Goal: Task Accomplishment & Management: Manage account settings

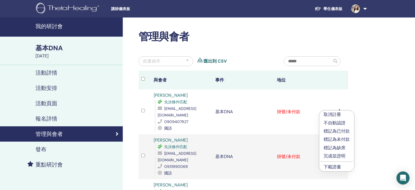
scroll to position [27, 0]
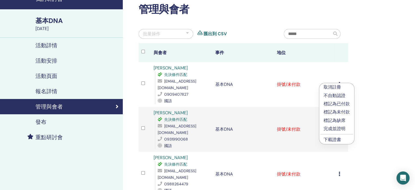
click at [379, 102] on div "管理與會者 批量操作 匯出到 CSV 與會者 事件 地位 劉碩 先決條件匹配 maxking0208@gmail.com 0909407827 國語 基本DN…" at bounding box center [261, 142] width 277 height 304
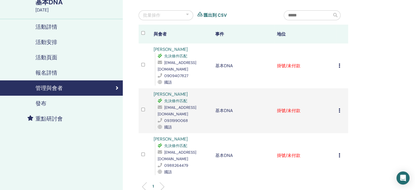
scroll to position [55, 0]
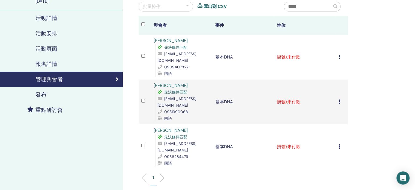
click at [341, 143] on div "取消註冊 不自動認證 標記為已付款 標記為未付款 標記為缺席 完成並證明 下載證書" at bounding box center [342, 146] width 7 height 7
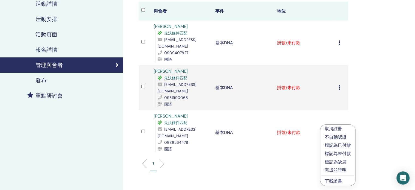
scroll to position [82, 0]
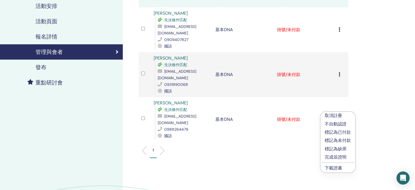
click at [339, 157] on font "完成並證明" at bounding box center [336, 157] width 22 height 6
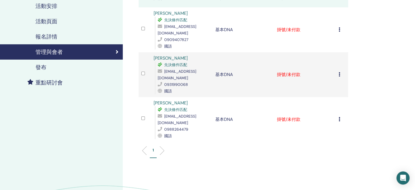
click at [339, 117] on icon at bounding box center [340, 119] width 2 height 4
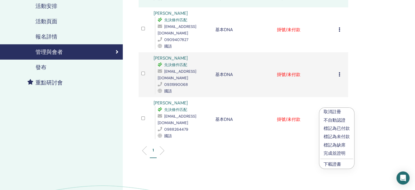
click at [339, 155] on font "完成並證明" at bounding box center [335, 153] width 22 height 6
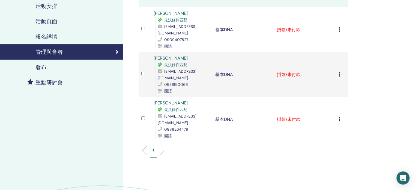
click at [339, 117] on icon at bounding box center [340, 119] width 2 height 4
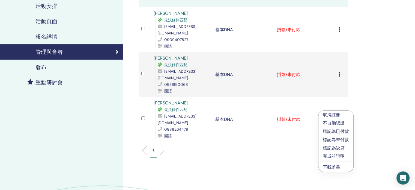
click at [335, 168] on font "下載證書" at bounding box center [331, 167] width 17 height 6
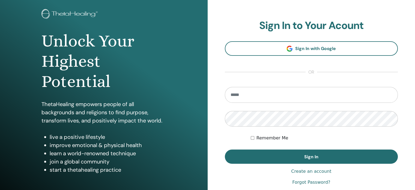
scroll to position [72, 0]
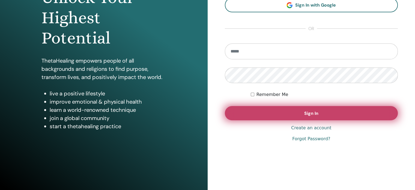
type input "**********"
click at [324, 113] on button "Sign In" at bounding box center [311, 113] width 173 height 14
click at [300, 110] on button "Sign In" at bounding box center [311, 113] width 173 height 14
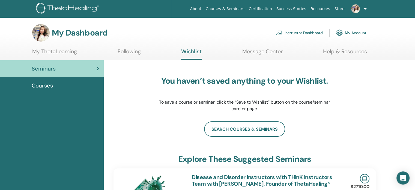
click at [303, 32] on link "Instructor Dashboard" at bounding box center [299, 33] width 47 height 12
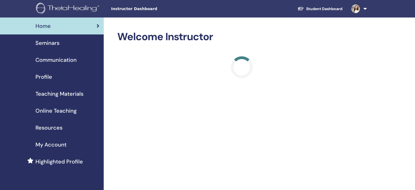
click at [55, 42] on span "Seminars" at bounding box center [47, 43] width 24 height 8
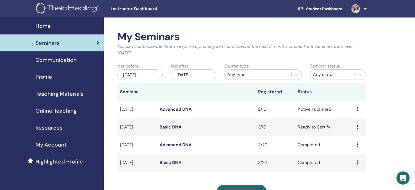
click at [359, 127] on div "Preview Edit Attendees Cancel" at bounding box center [360, 127] width 6 height 7
click at [354, 149] on link "Attendees" at bounding box center [355, 148] width 21 height 6
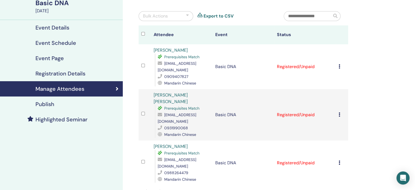
scroll to position [55, 0]
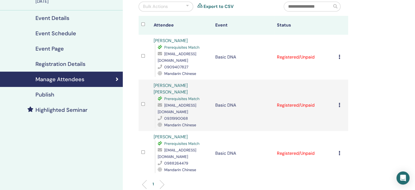
click at [339, 151] on icon at bounding box center [340, 153] width 2 height 4
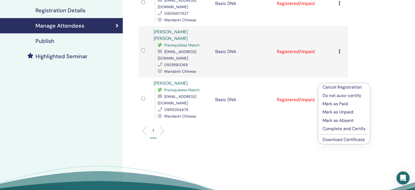
scroll to position [109, 0]
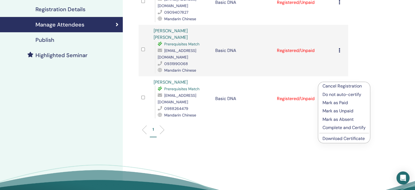
click at [346, 139] on link "Download Certificate" at bounding box center [344, 138] width 42 height 6
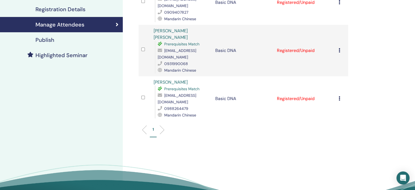
click at [340, 96] on icon at bounding box center [340, 98] width 2 height 4
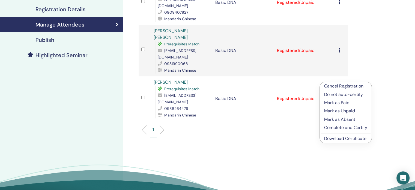
click at [339, 126] on p "Complete and Certify" at bounding box center [345, 127] width 43 height 7
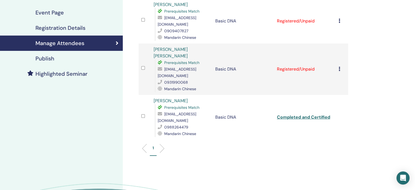
scroll to position [82, 0]
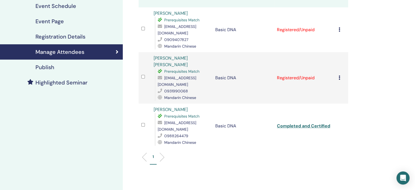
click at [339, 75] on icon at bounding box center [340, 77] width 2 height 4
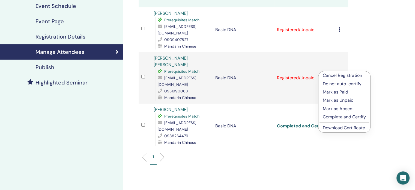
drag, startPoint x: 340, startPoint y: 108, endPoint x: 350, endPoint y: 118, distance: 13.9
click at [350, 118] on ul "Cancel Registration Do not auto-certify Mark as Paid Mark as Unpaid Mark as Abs…" at bounding box center [344, 101] width 52 height 61
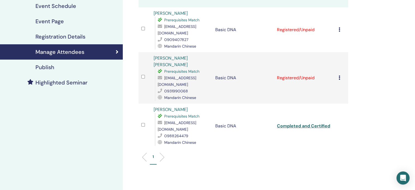
click at [339, 75] on icon at bounding box center [340, 77] width 2 height 4
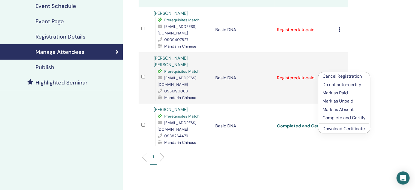
click at [345, 119] on p "Complete and Certify" at bounding box center [344, 117] width 43 height 7
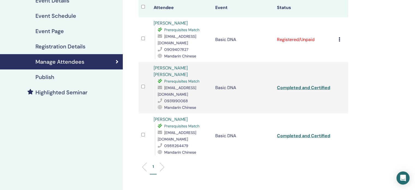
scroll to position [82, 0]
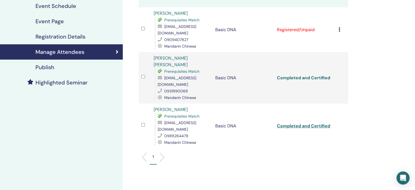
click at [320, 75] on link "Completed and Certified" at bounding box center [303, 78] width 53 height 6
